Goal: Transaction & Acquisition: Subscribe to service/newsletter

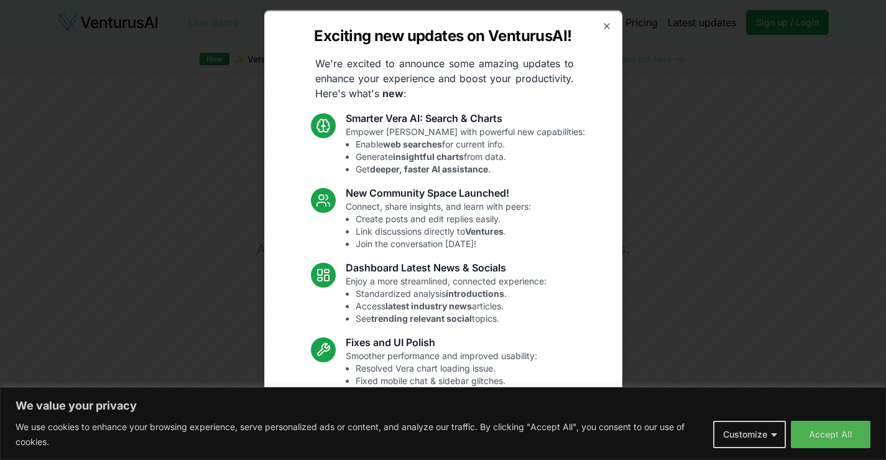
drag, startPoint x: 0, startPoint y: 0, endPoint x: 195, endPoint y: 53, distance: 201.7
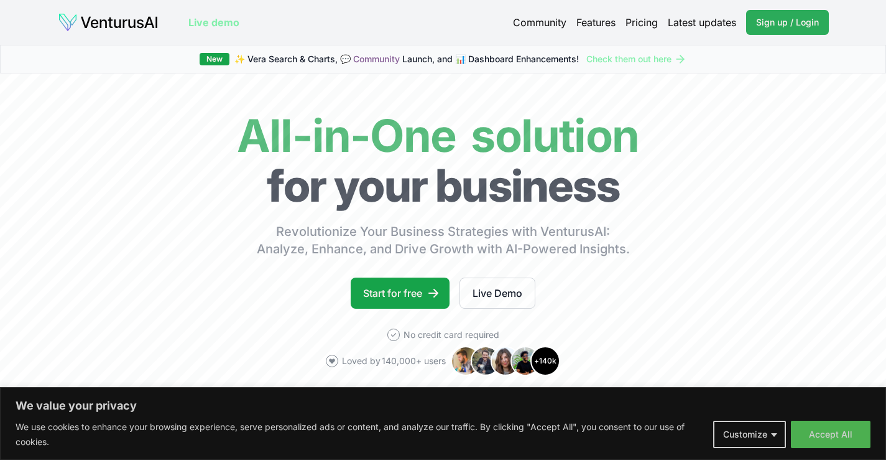
click at [803, 23] on span "Sign up / Login" at bounding box center [787, 22] width 63 height 12
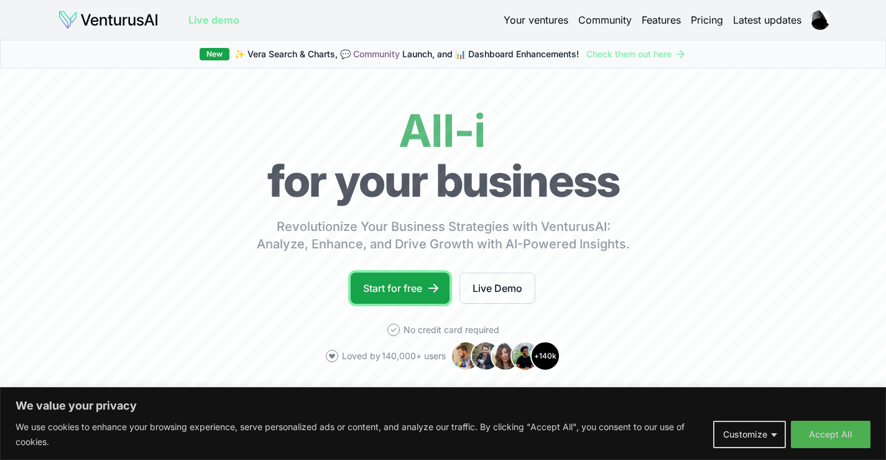
click at [406, 286] on link "Start for free" at bounding box center [400, 287] width 99 height 31
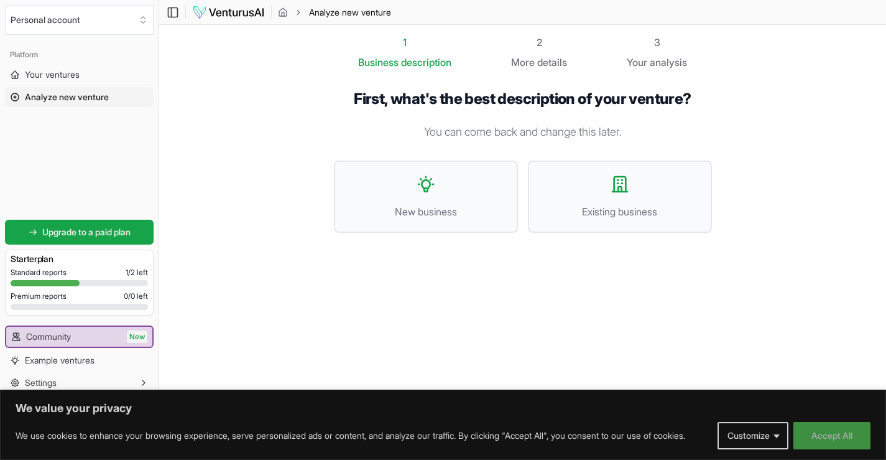
click at [838, 437] on button "Accept All" at bounding box center [831, 435] width 77 height 27
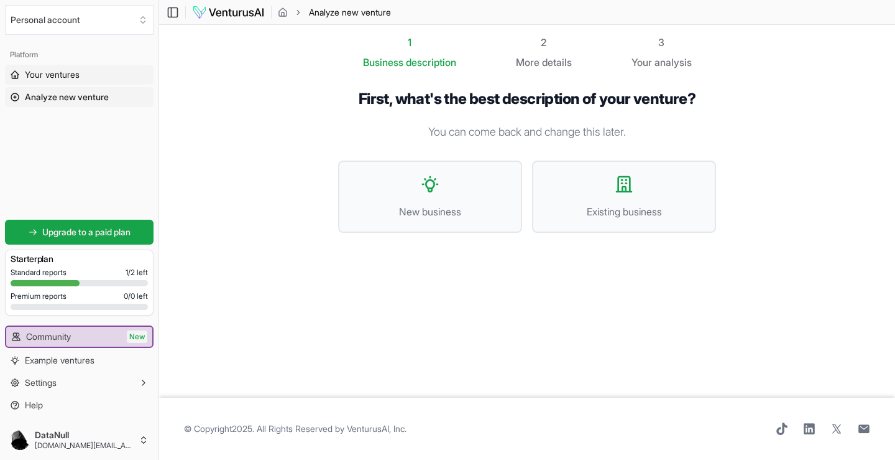
click at [55, 75] on span "Your ventures" at bounding box center [52, 74] width 55 height 12
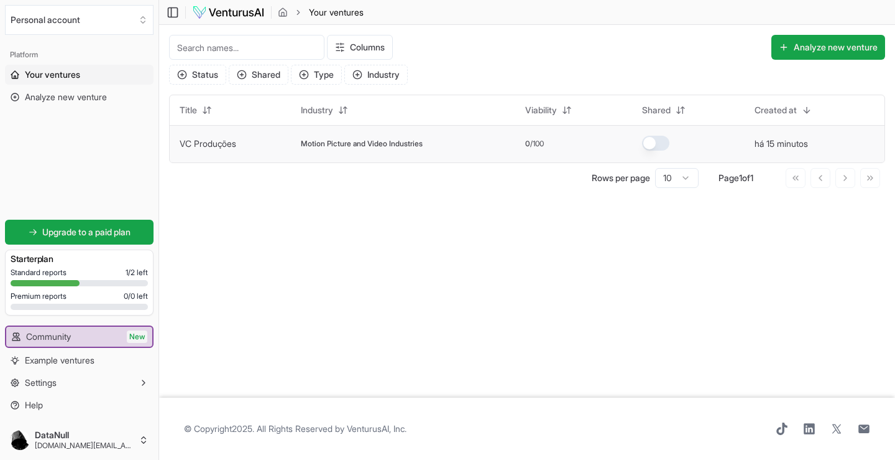
click at [203, 150] on td "VC Produções" at bounding box center [230, 143] width 121 height 37
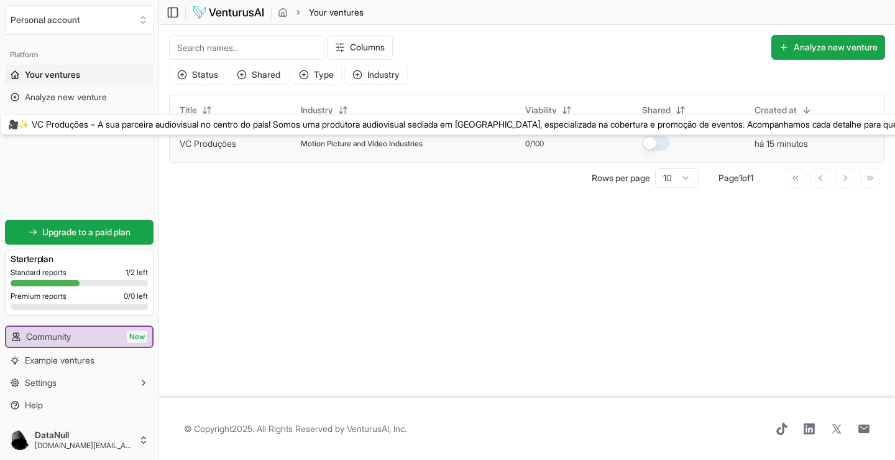
click at [203, 145] on link "VC Produções" at bounding box center [208, 143] width 57 height 11
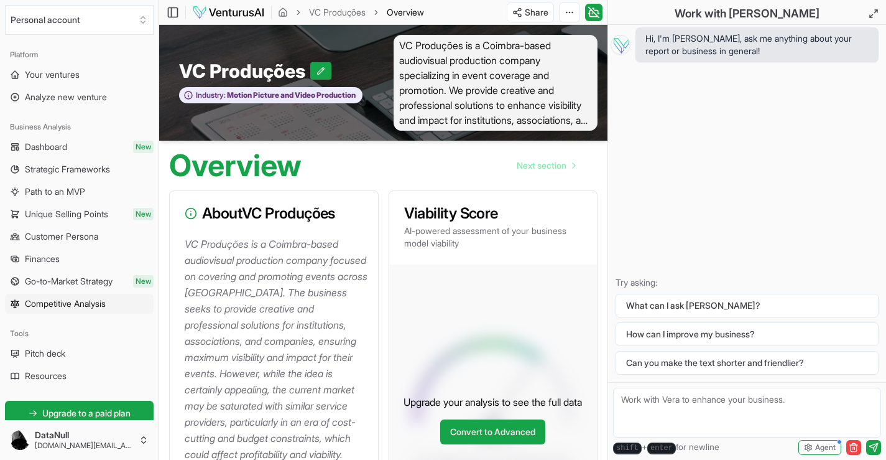
click at [61, 305] on span "Competitive Analysis" at bounding box center [65, 303] width 81 height 12
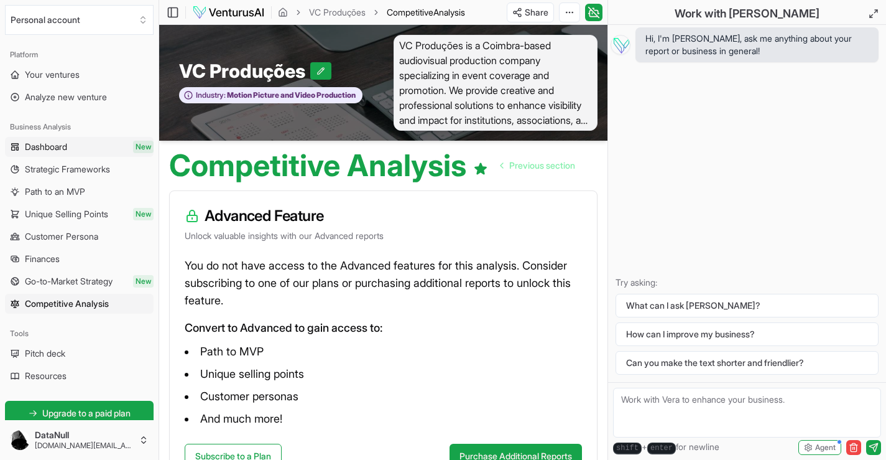
click at [76, 147] on link "Dashboard New" at bounding box center [79, 147] width 149 height 20
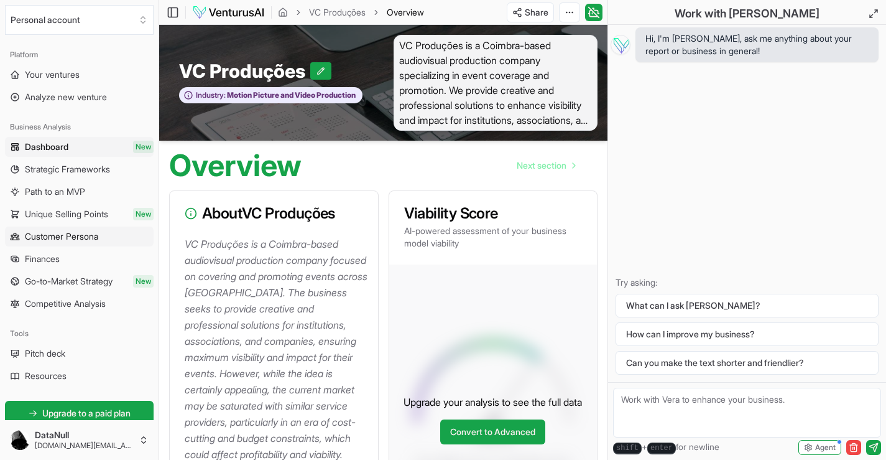
click at [47, 235] on span "Customer Persona" at bounding box center [61, 236] width 73 height 12
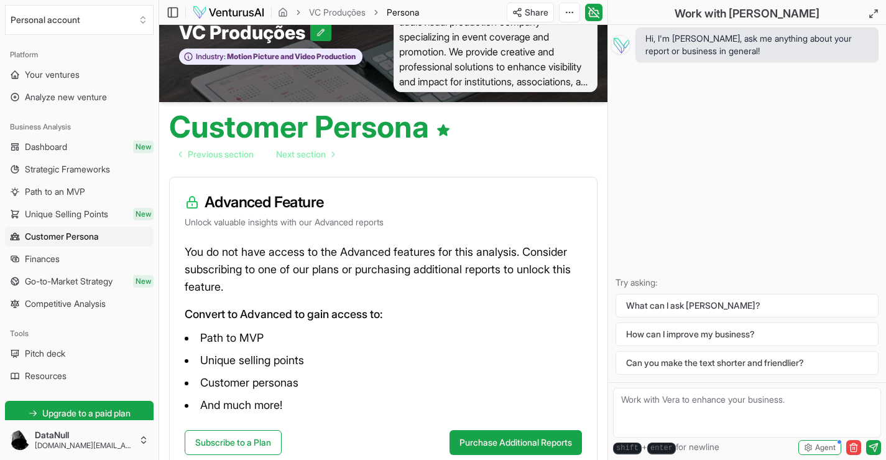
scroll to position [121, 0]
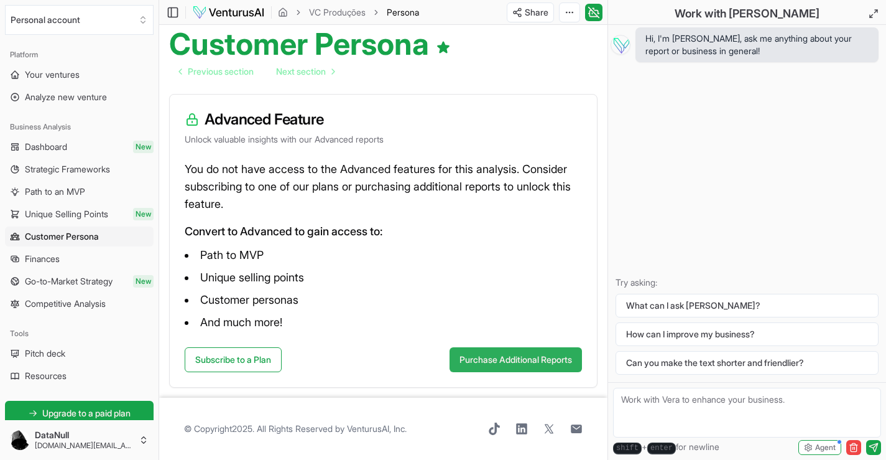
click at [515, 361] on button "Purchase Additional Reports" at bounding box center [516, 359] width 132 height 25
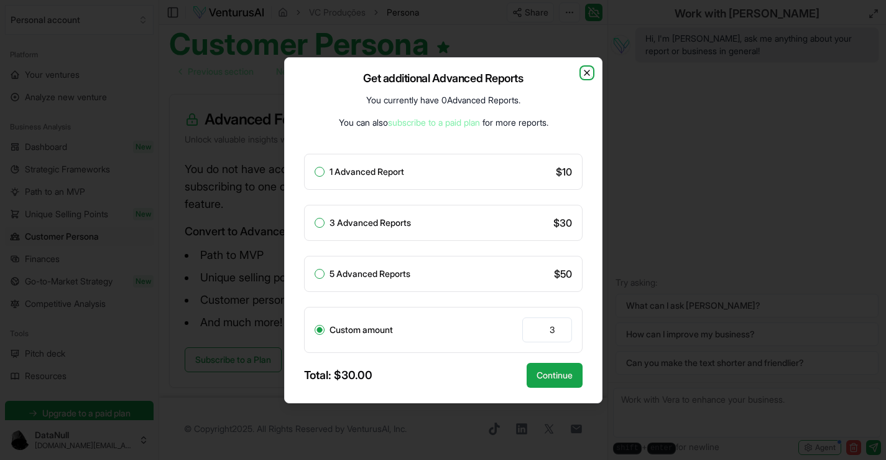
click at [587, 71] on icon "button" at bounding box center [587, 73] width 10 height 10
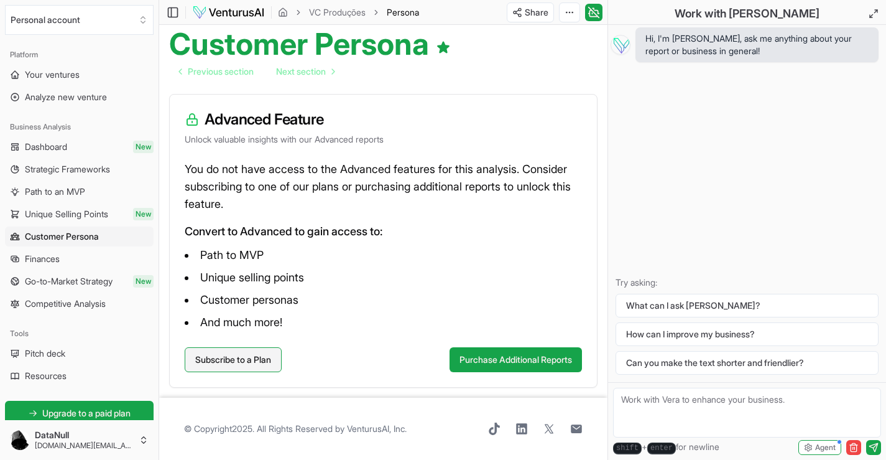
click at [246, 359] on link "Subscribe to a Plan" at bounding box center [233, 359] width 97 height 25
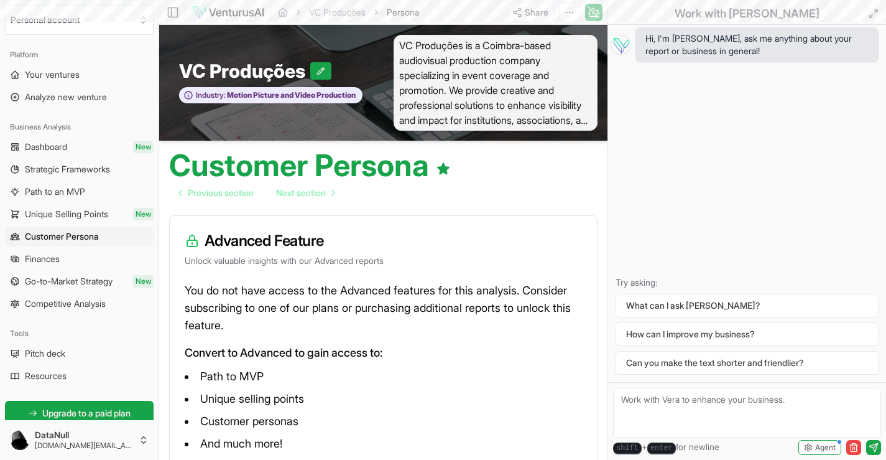
scroll to position [121, 0]
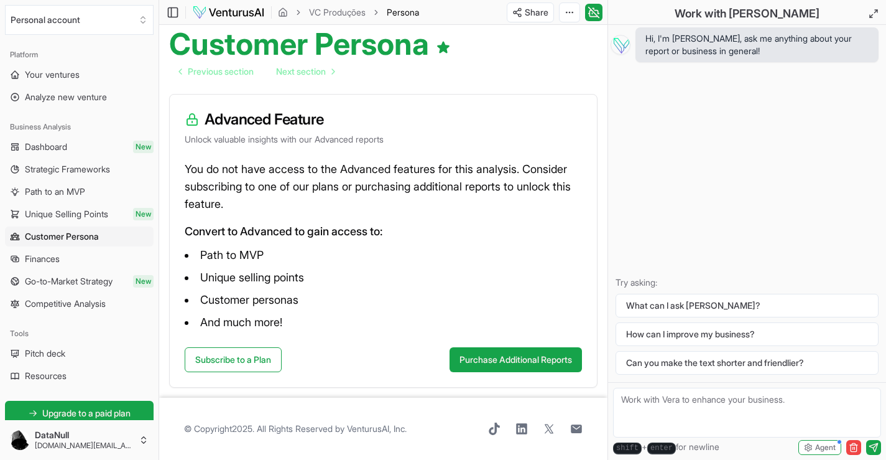
click at [83, 170] on span "Strategic Frameworks" at bounding box center [67, 169] width 85 height 12
